Goal: Find specific page/section: Find specific page/section

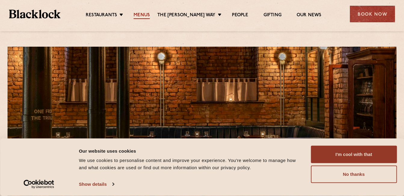
click at [150, 18] on link "Menus" at bounding box center [142, 15] width 16 height 7
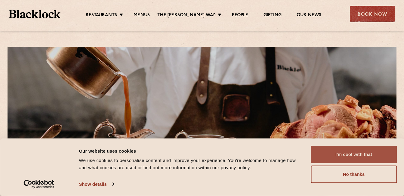
click at [347, 154] on button "I'm cool with that" at bounding box center [354, 154] width 86 height 17
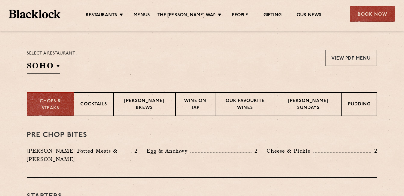
scroll to position [187, 0]
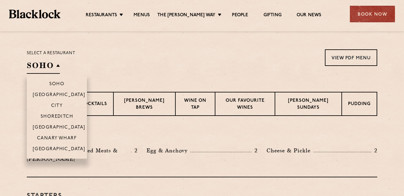
click at [57, 63] on h2 "SOHO" at bounding box center [43, 67] width 33 height 14
click at [54, 149] on p "[GEOGRAPHIC_DATA]" at bounding box center [59, 150] width 53 height 6
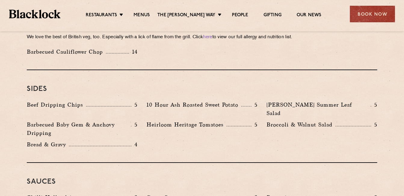
scroll to position [901, 0]
